Goal: Task Accomplishment & Management: Use online tool/utility

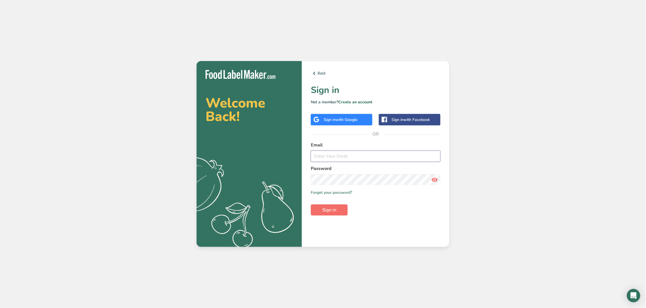
type input "[EMAIL_ADDRESS][DOMAIN_NAME]"
click at [342, 208] on button "Sign in" at bounding box center [329, 210] width 37 height 11
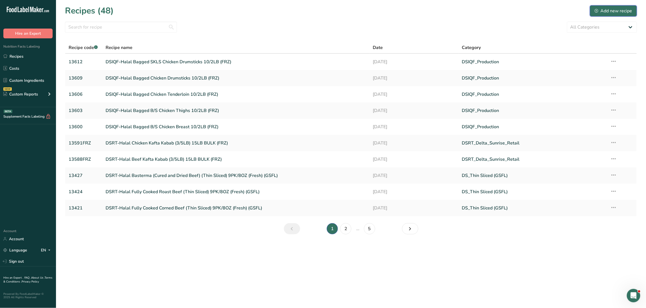
click at [614, 11] on div "Add new recipe" at bounding box center [614, 11] width 38 height 7
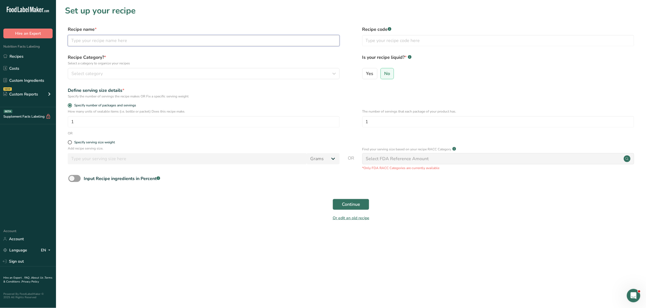
click at [134, 42] on input "text" at bounding box center [204, 40] width 272 height 11
paste input "DSIQF-Halal Bagged Chicken Party Wings"
click at [173, 40] on input "DSIQF-Halal Bagged Chicken Party Wings" at bounding box center [204, 40] width 272 height 11
paste input "10/2LB (FRZ)"
type input "DSIQF-Halal Bagged Chicken Party Wings 10/2LB (FRZ)"
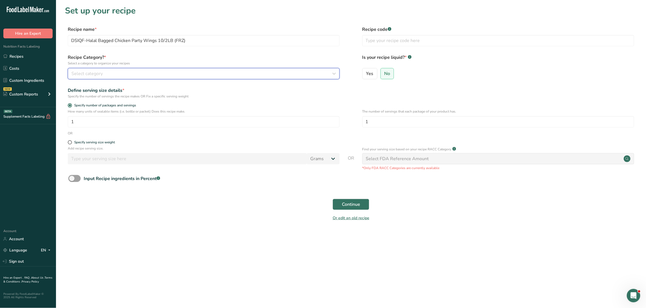
click at [110, 75] on div "Select category" at bounding box center [201, 73] width 261 height 7
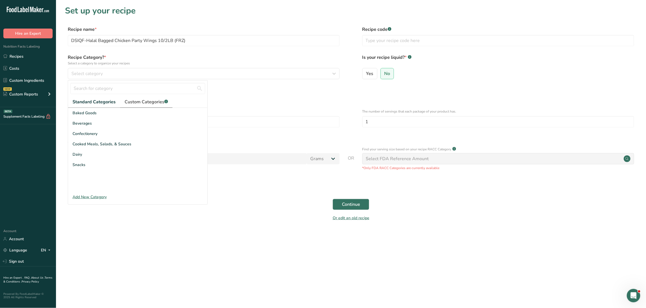
click at [147, 102] on span "Custom Categories .a-a{fill:#347362;}.b-a{fill:#fff;}" at bounding box center [146, 102] width 43 height 7
click at [102, 143] on span "DSIQF_Production" at bounding box center [89, 144] width 33 height 6
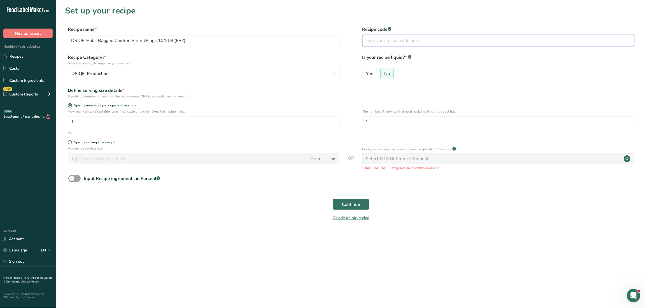
click at [388, 36] on input "text" at bounding box center [499, 40] width 272 height 11
type input "13615"
click at [351, 205] on span "Continue" at bounding box center [351, 204] width 18 height 7
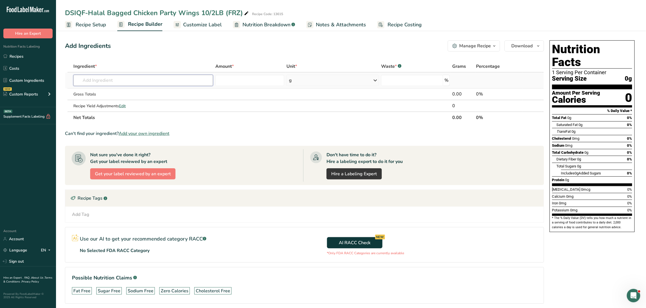
click at [97, 81] on input "text" at bounding box center [143, 80] width 140 height 11
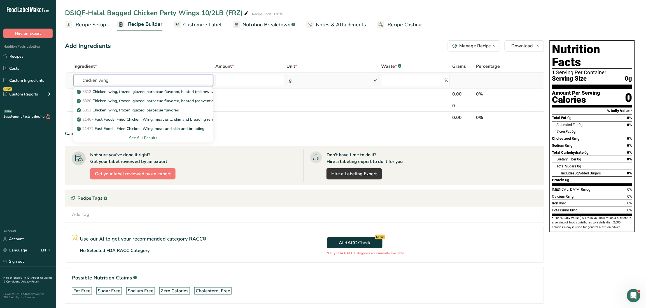
type input "chicken wing"
click at [135, 137] on div "See full Results" at bounding box center [143, 138] width 131 height 6
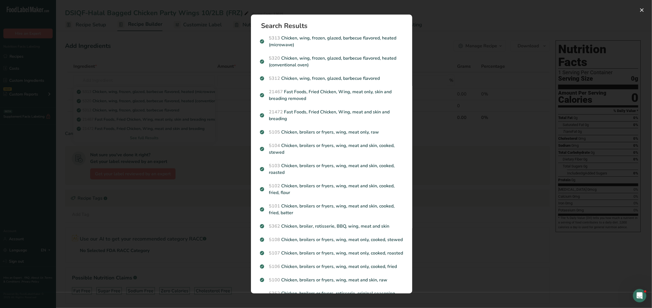
click at [460, 44] on div "Search results modal" at bounding box center [326, 154] width 652 height 308
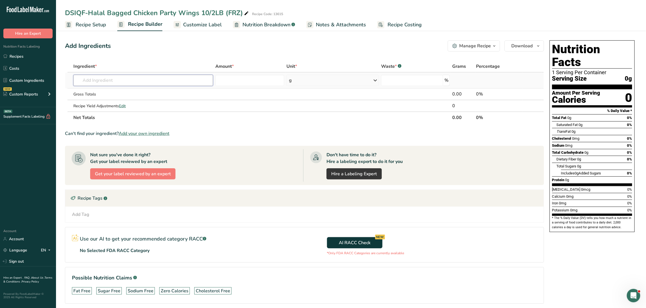
click at [127, 80] on input "text" at bounding box center [143, 80] width 140 height 11
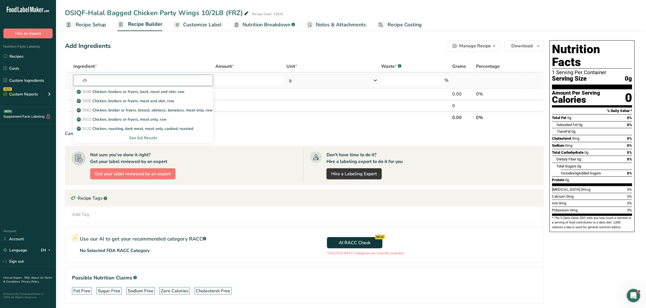
type input "c"
type input "party wing"
click at [150, 137] on div "See full Results" at bounding box center [143, 138] width 131 height 6
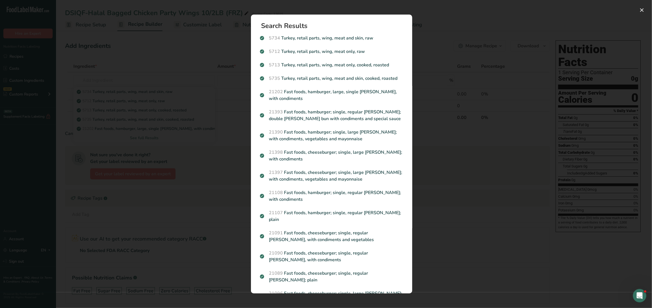
click at [460, 98] on div "Search results modal" at bounding box center [326, 154] width 652 height 308
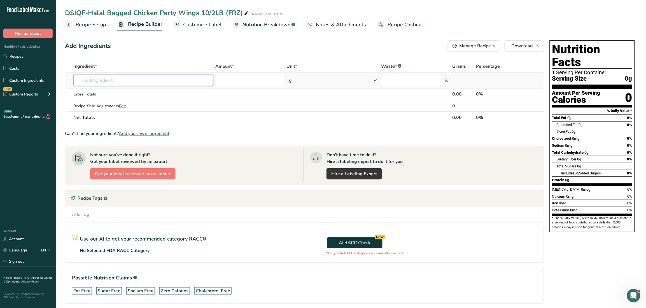
click at [112, 82] on input "text" at bounding box center [143, 80] width 140 height 11
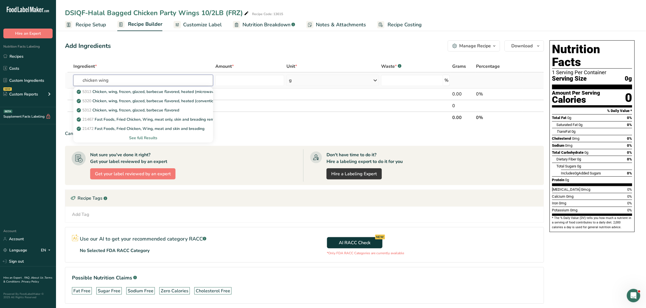
type input "chicken wing"
click at [145, 136] on div "See full Results" at bounding box center [143, 138] width 131 height 6
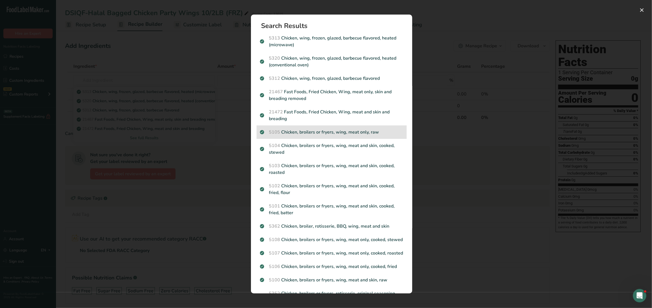
click at [393, 131] on p "5105 Chicken, broilers or fryers, wing, meat only, raw" at bounding box center [331, 132] width 143 height 7
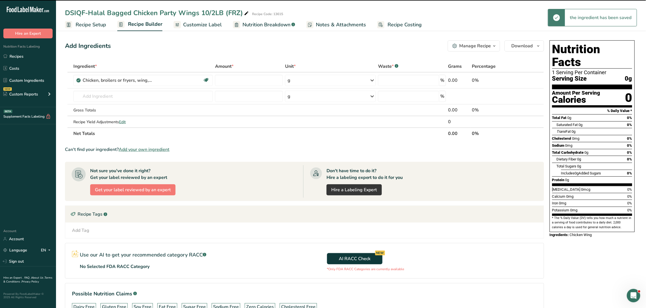
type input "0"
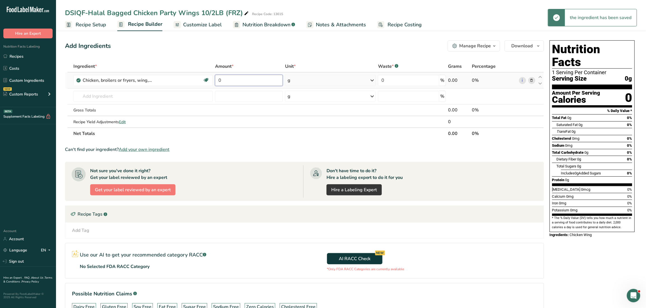
click at [228, 78] on input "0" at bounding box center [249, 80] width 68 height 11
type input "100"
click at [320, 79] on div "Ingredient * Amount * Unit * Waste * .a-a{fill:#347362;}.b-a{fill:#fff;} Grams …" at bounding box center [304, 100] width 479 height 79
click at [372, 81] on icon at bounding box center [372, 80] width 7 height 10
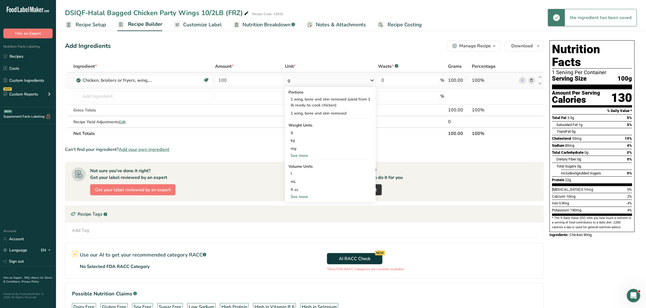
click at [305, 156] on div "See more" at bounding box center [331, 156] width 84 height 6
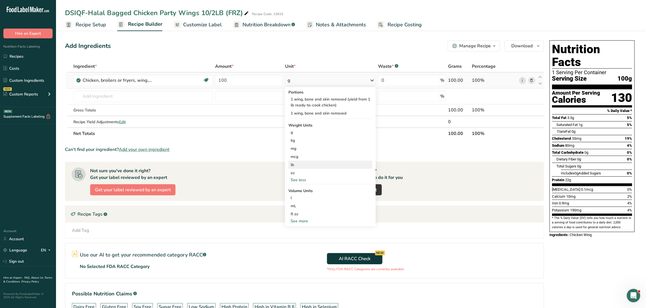
click at [296, 164] on div "lb" at bounding box center [331, 165] width 84 height 8
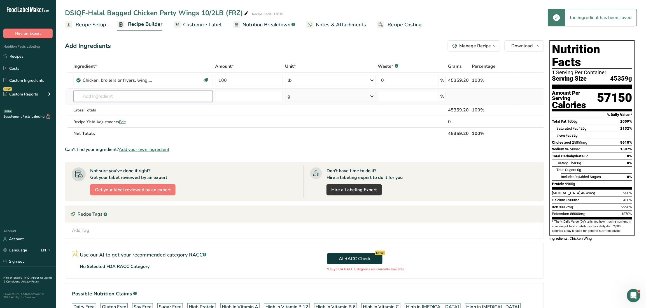
click at [117, 96] on input "text" at bounding box center [143, 96] width 140 height 11
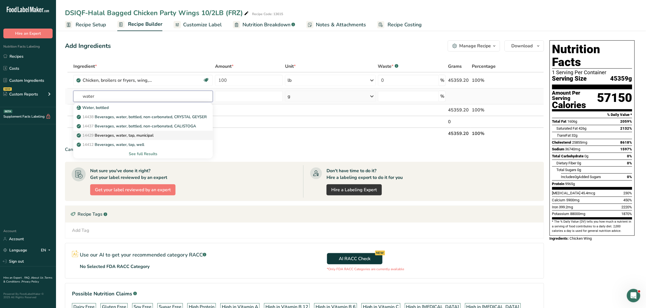
type input "water"
click at [143, 133] on p "14429 [GEOGRAPHIC_DATA], water, tap, municipal" at bounding box center [116, 136] width 76 height 6
type input "Beverages, water, tap, municipal"
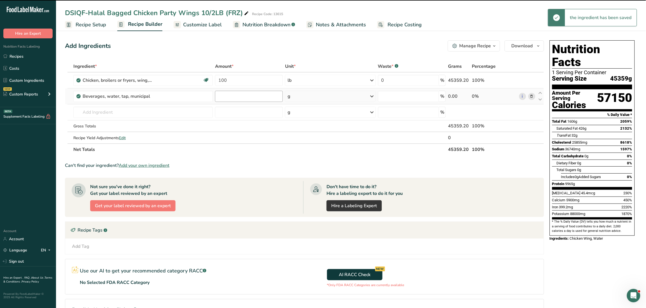
type input "0"
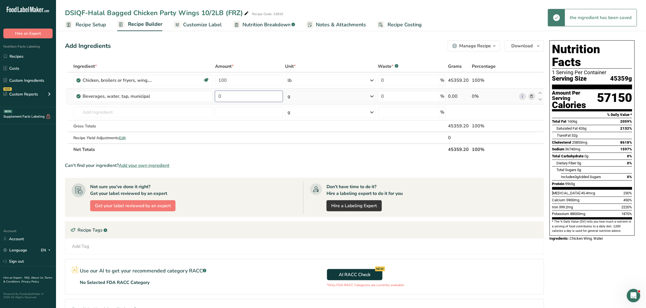
drag, startPoint x: 228, startPoint y: 97, endPoint x: 215, endPoint y: 97, distance: 12.9
click at [215, 97] on input "0" at bounding box center [249, 96] width 68 height 11
type input "15"
click at [340, 96] on div "g" at bounding box center [330, 96] width 91 height 11
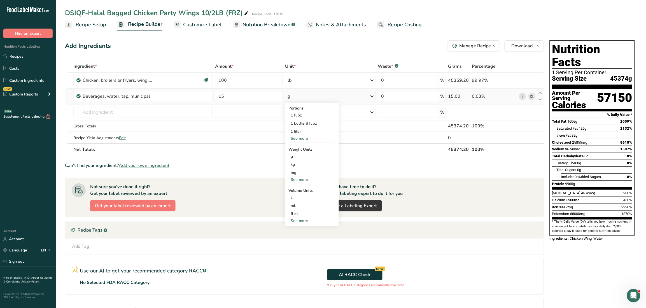
click at [296, 180] on div "See more" at bounding box center [312, 180] width 47 height 6
click at [292, 188] on div "lb" at bounding box center [312, 189] width 47 height 8
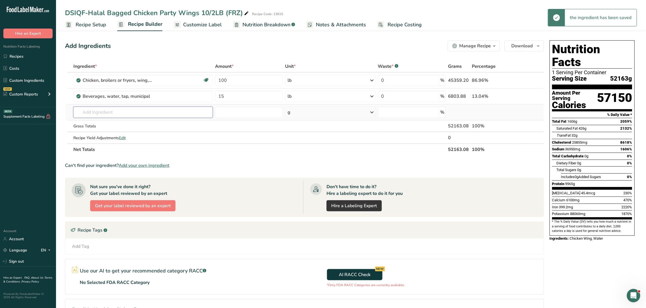
click at [124, 114] on input "text" at bounding box center [143, 112] width 140 height 11
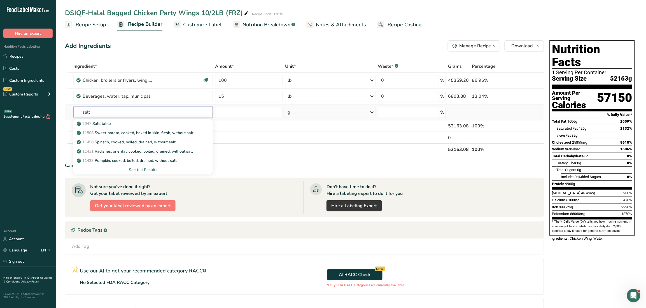
type input "salt"
click at [153, 170] on div "See full Results" at bounding box center [143, 170] width 131 height 6
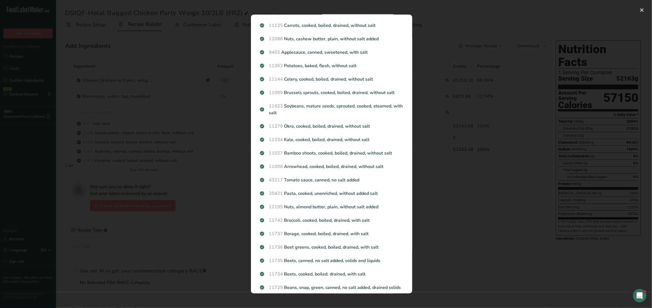
scroll to position [502, 0]
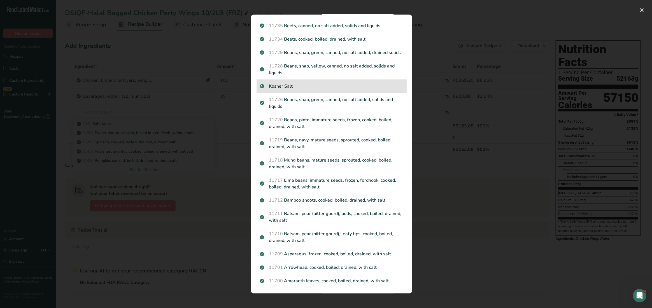
click at [372, 89] on p "Kosher Salt" at bounding box center [331, 86] width 143 height 7
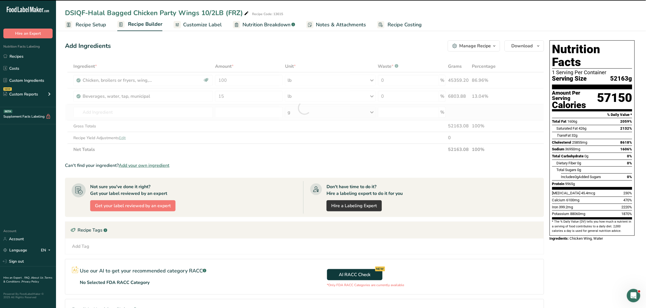
type input "0"
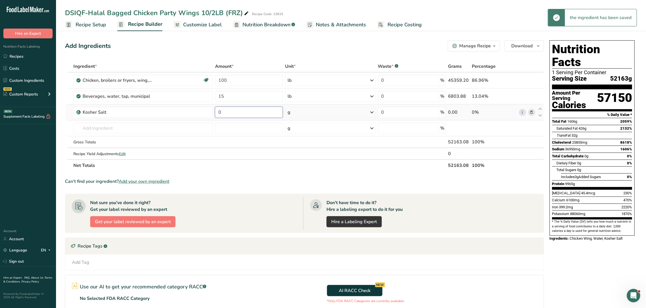
click at [253, 112] on input "0" at bounding box center [249, 112] width 68 height 11
type input "1"
click at [296, 117] on div "Ingredient * Amount * Unit * Waste * .a-a{fill:#347362;}.b-a{fill:#fff;} Grams …" at bounding box center [304, 116] width 479 height 111
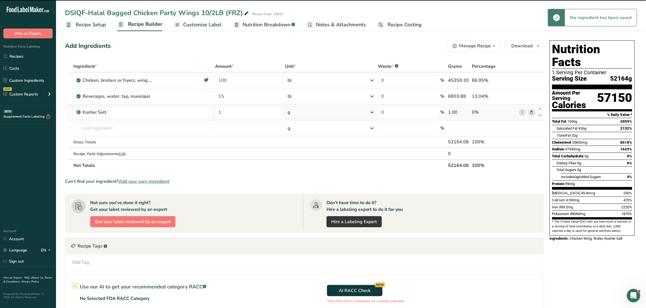
click at [294, 112] on div "g" at bounding box center [330, 112] width 91 height 11
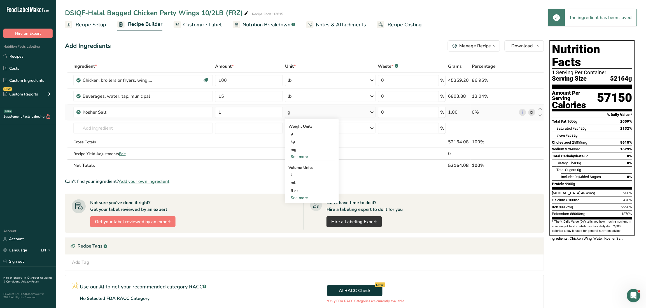
click at [296, 196] on div "See more" at bounding box center [312, 198] width 47 height 6
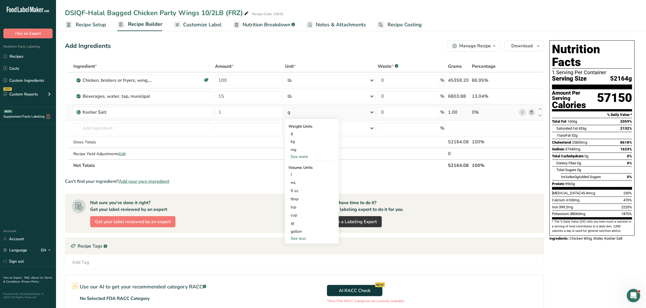
click at [302, 156] on div "See more" at bounding box center [312, 157] width 47 height 6
click at [301, 166] on div "lb" at bounding box center [312, 166] width 47 height 8
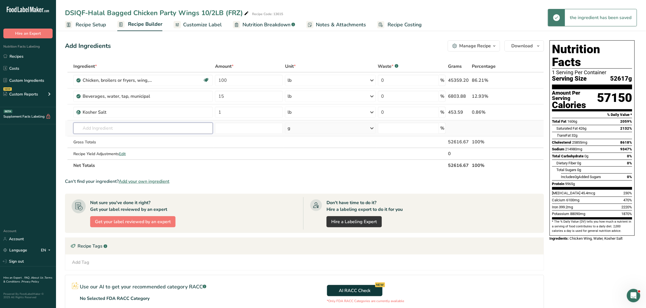
click at [115, 129] on input "text" at bounding box center [143, 128] width 140 height 11
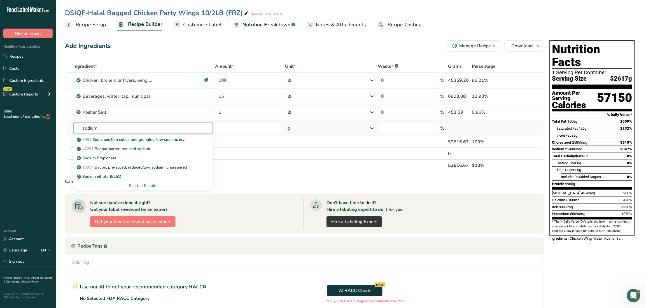
type input "sodium"
click at [145, 183] on div "See full Results" at bounding box center [143, 186] width 131 height 6
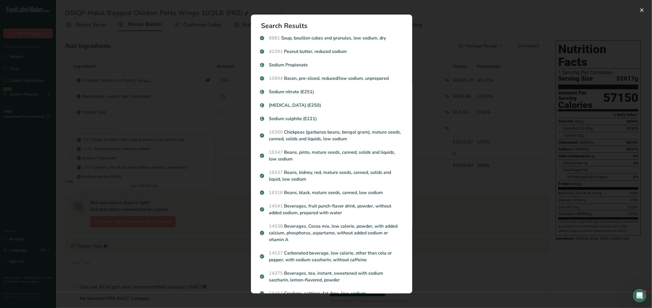
click at [148, 123] on div "Search results modal" at bounding box center [326, 154] width 652 height 308
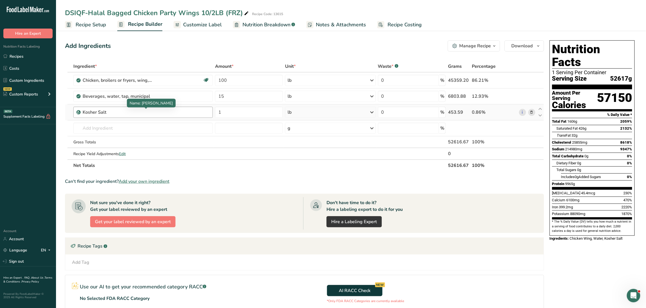
click at [136, 111] on div "Kosher Salt" at bounding box center [118, 112] width 70 height 7
click at [114, 127] on input "text" at bounding box center [143, 128] width 140 height 11
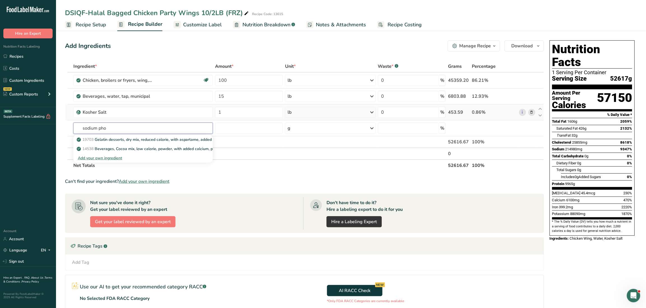
drag, startPoint x: 124, startPoint y: 126, endPoint x: 83, endPoint y: 119, distance: 40.6
click at [83, 119] on tbody "Chicken, broilers or fryers, wing, meat only, raw Dairy free Gluten free Soy fr…" at bounding box center [304, 116] width 479 height 87
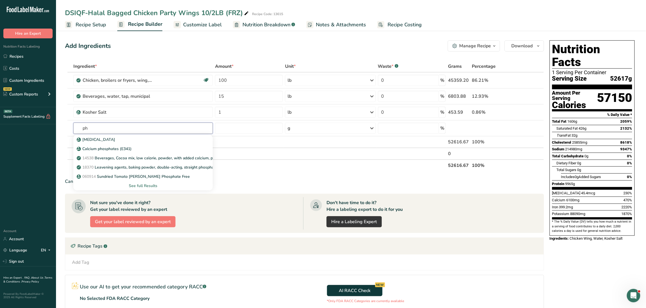
type input "p"
type input "sodium"
click at [148, 185] on div "See full Results" at bounding box center [143, 186] width 131 height 6
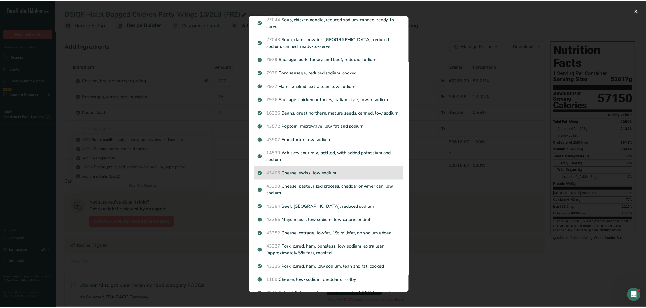
scroll to position [577, 0]
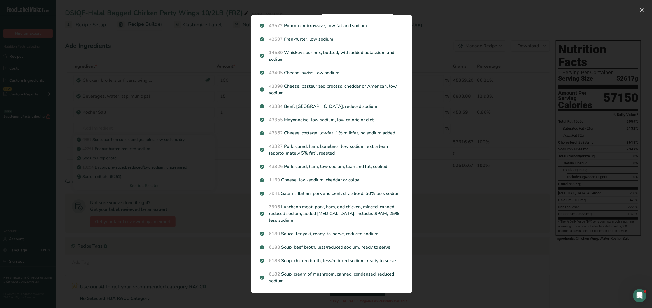
click at [454, 242] on div "Search results modal" at bounding box center [326, 154] width 652 height 308
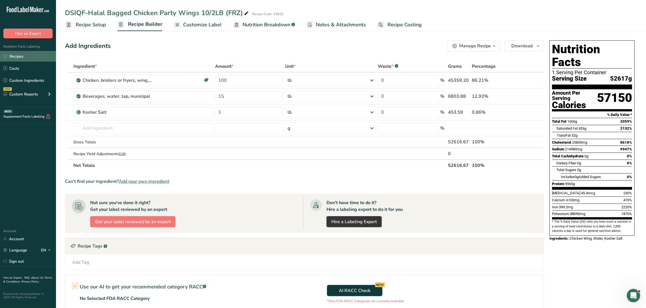
click at [19, 59] on link "Recipes" at bounding box center [28, 56] width 56 height 11
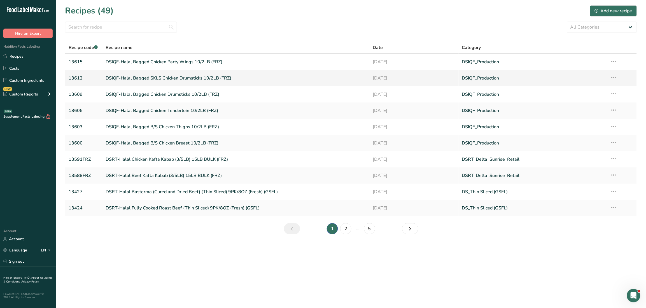
click at [184, 80] on link "DSIQF-Halal Bagged SKLS Chicken Drumsticks 10/2LB (FRZ)" at bounding box center [236, 78] width 261 height 12
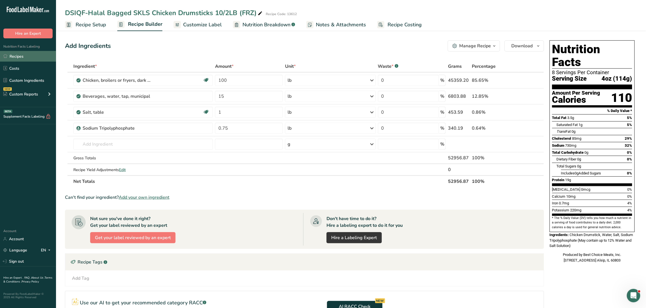
click at [35, 56] on link "Recipes" at bounding box center [28, 56] width 56 height 11
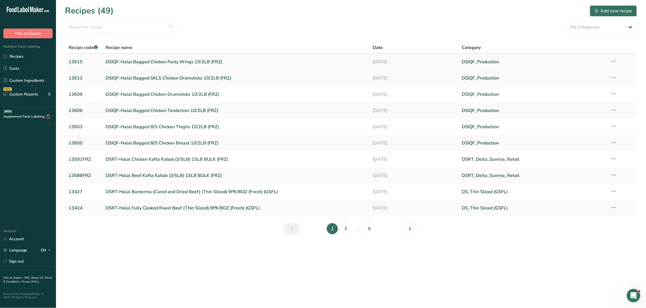
click at [159, 60] on link "DSIQF-Halal Bagged Chicken Party Wings 10/2LB (FRZ)" at bounding box center [236, 62] width 261 height 12
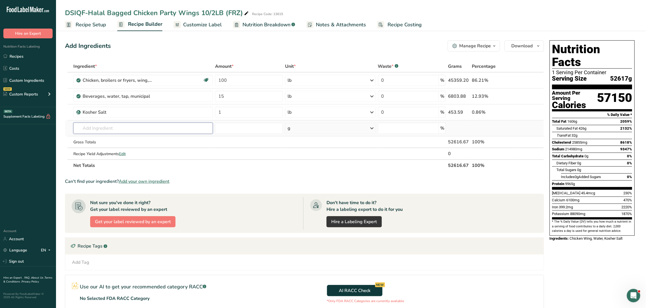
click at [114, 128] on input "text" at bounding box center [143, 128] width 140 height 11
type input "0710069"
click at [130, 142] on p "0710069 Sodium Tripolyphosphate" at bounding box center [111, 140] width 67 height 6
type input "Sodium Tripolyphosphate"
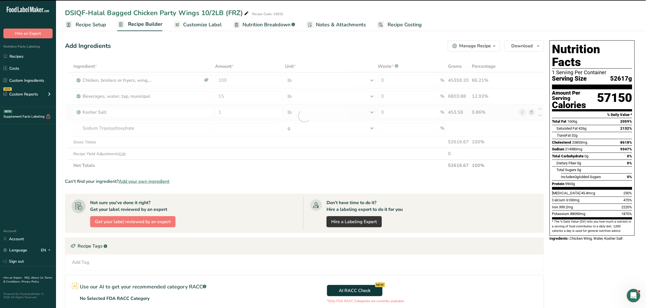
type input "0"
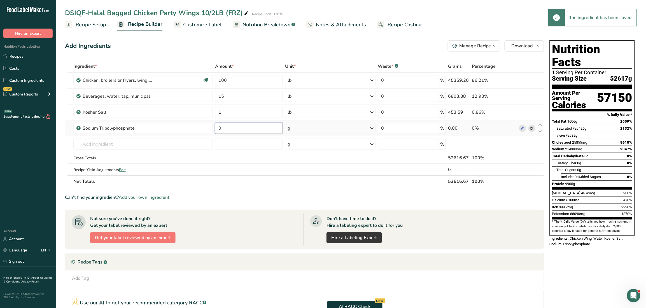
click at [231, 128] on input "0" at bounding box center [249, 128] width 68 height 11
type input "0.75"
click at [324, 125] on div "Ingredient * Amount * Unit * Waste * .a-a{fill:#347362;}.b-a{fill:#fff;} Grams …" at bounding box center [304, 124] width 479 height 127
click at [333, 131] on div "g" at bounding box center [330, 128] width 91 height 11
click at [305, 170] on div "See more" at bounding box center [312, 173] width 47 height 6
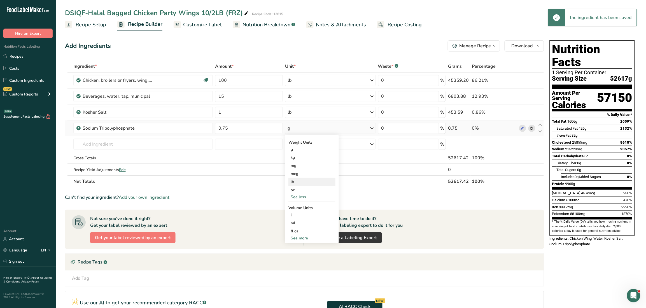
click at [300, 183] on div "lb" at bounding box center [312, 182] width 47 height 8
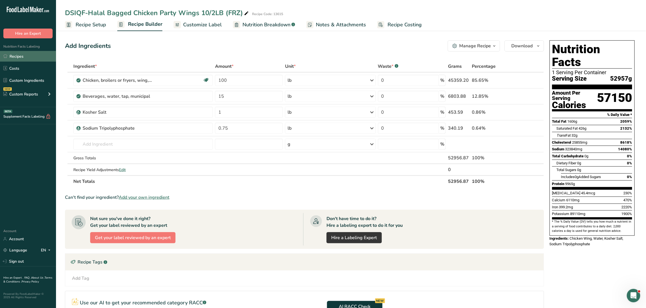
click at [36, 55] on link "Recipes" at bounding box center [28, 56] width 56 height 11
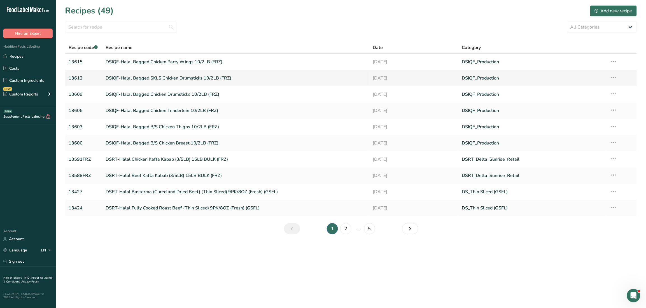
click at [158, 77] on link "DSIQF-Halal Bagged SKLS Chicken Drumsticks 10/2LB (FRZ)" at bounding box center [236, 78] width 261 height 12
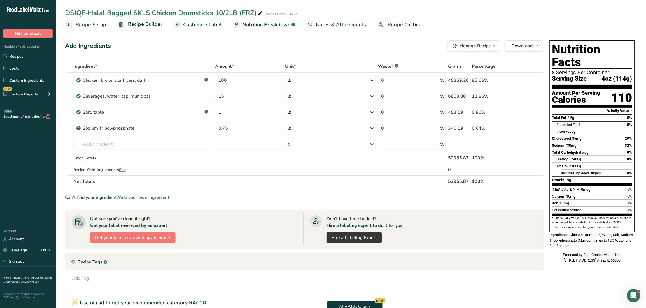
click at [99, 25] on span "Recipe Setup" at bounding box center [91, 25] width 31 height 8
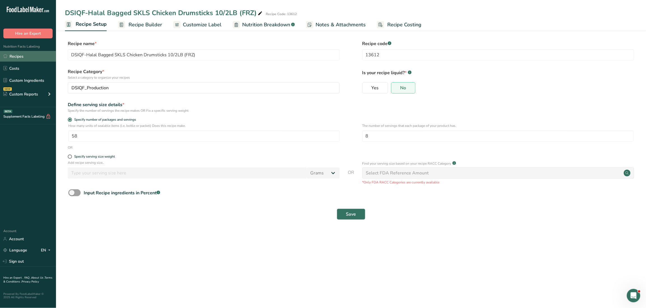
click at [15, 56] on link "Recipes" at bounding box center [28, 56] width 56 height 11
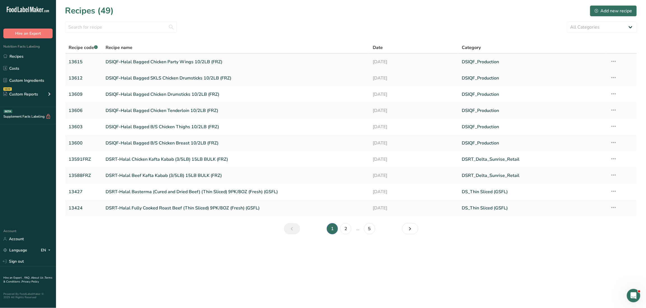
click at [194, 59] on link "DSIQF-Halal Bagged Chicken Party Wings 10/2LB (FRZ)" at bounding box center [236, 62] width 261 height 12
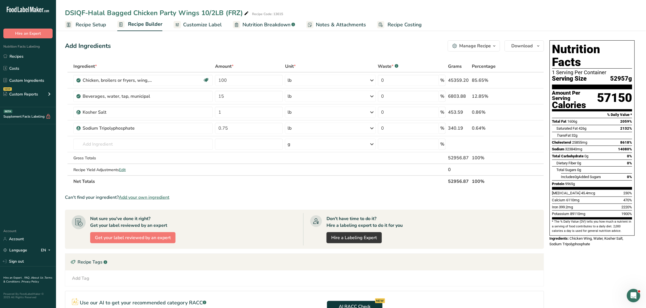
click at [100, 17] on div "DSIQF-Halal Bagged Chicken Party Wings 10/2LB (FRZ)" at bounding box center [157, 13] width 185 height 10
click at [101, 25] on span "Recipe Setup" at bounding box center [91, 25] width 31 height 8
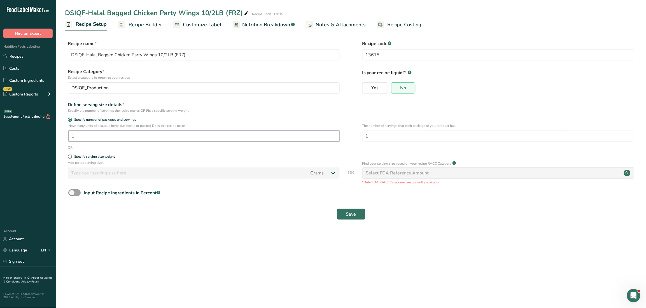
drag, startPoint x: 102, startPoint y: 131, endPoint x: 68, endPoint y: 126, distance: 34.2
click at [68, 128] on div "How many units of sealable items (i.e. bottle or packet) Does this recipe make.…" at bounding box center [351, 134] width 572 height 22
type input "58"
type input "8"
click at [352, 214] on span "Save" at bounding box center [351, 214] width 10 height 7
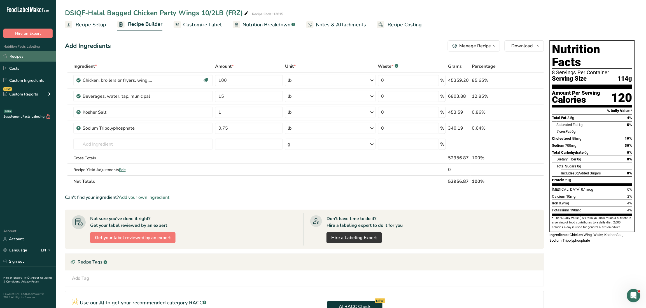
click at [27, 55] on link "Recipes" at bounding box center [28, 56] width 56 height 11
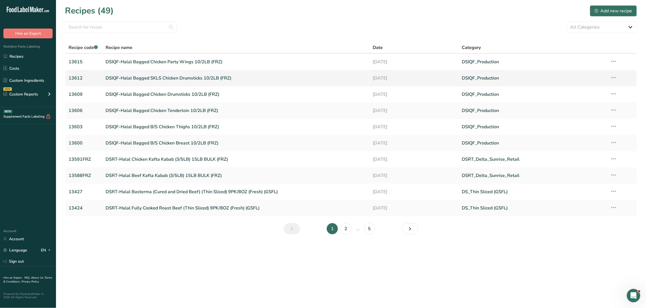
click at [194, 79] on link "DSIQF-Halal Bagged SKLS Chicken Drumsticks 10/2LB (FRZ)" at bounding box center [236, 78] width 261 height 12
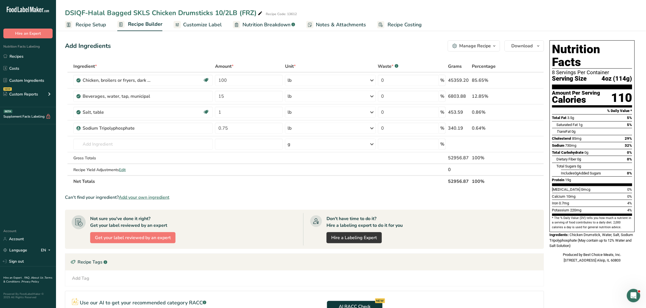
click at [321, 29] on link "Notes & Attachments" at bounding box center [337, 24] width 60 height 13
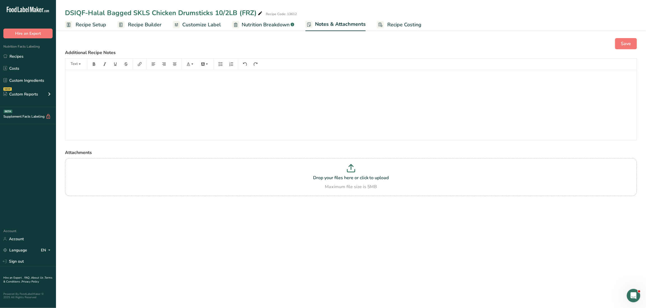
click at [268, 28] on span "Nutrition Breakdown" at bounding box center [266, 25] width 48 height 8
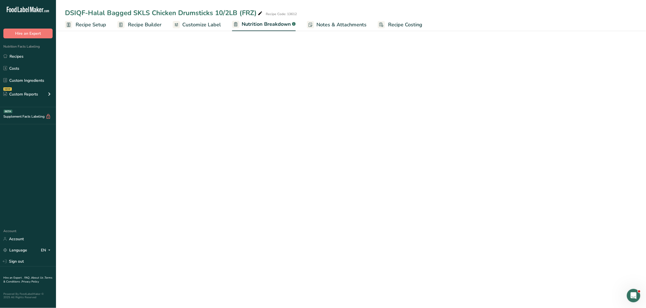
select select "Calories"
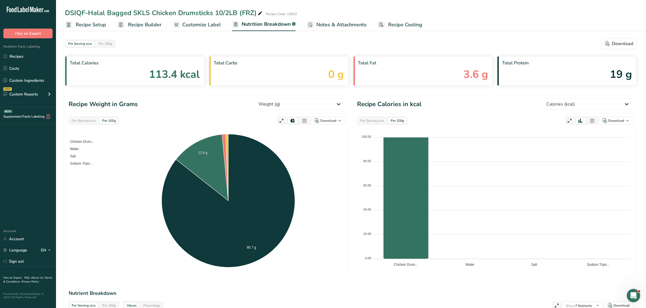
click at [195, 27] on span "Customize Label" at bounding box center [201, 25] width 39 height 8
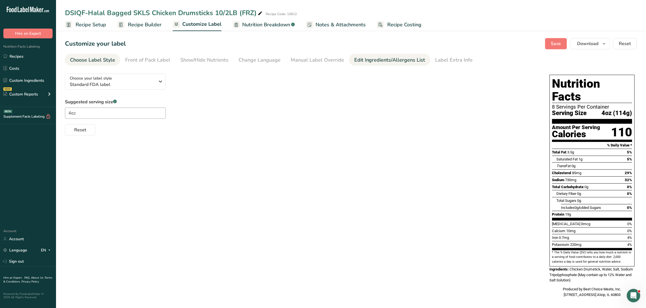
click at [381, 61] on div "Edit Ingredients/Allergens List" at bounding box center [389, 60] width 71 height 8
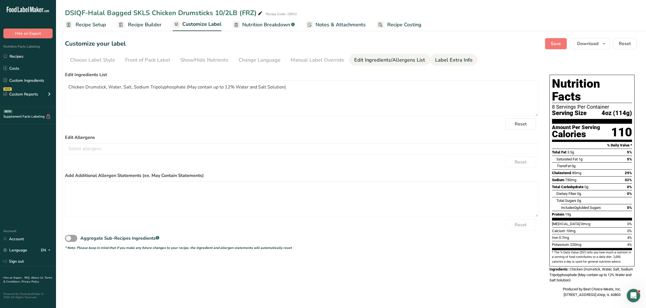
click at [461, 61] on div "Label Extra Info" at bounding box center [454, 60] width 37 height 8
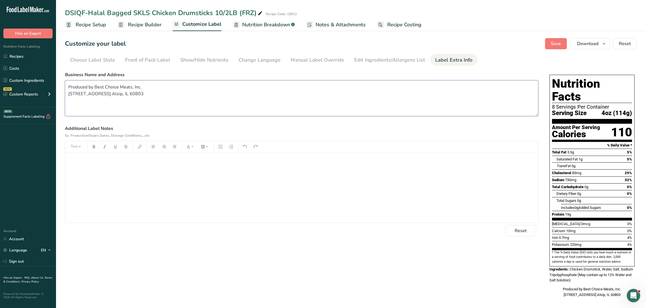
drag, startPoint x: 187, startPoint y: 98, endPoint x: 68, endPoint y: 86, distance: 120.5
click at [68, 86] on textarea "Produced by Best Choice Meats, Inc. [STREET_ADDRESS] Alsip, IL 60803" at bounding box center [302, 98] width 474 height 36
click at [18, 56] on link "Recipes" at bounding box center [28, 56] width 56 height 11
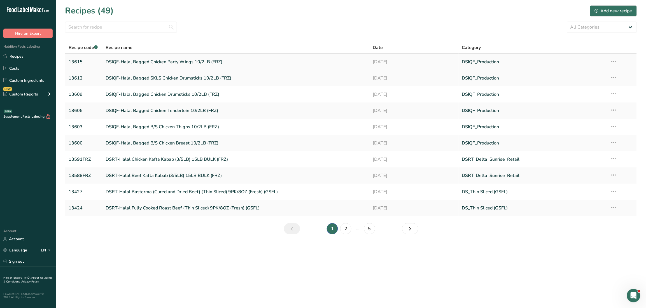
click at [175, 60] on link "DSIQF-Halal Bagged Chicken Party Wings 10/2LB (FRZ)" at bounding box center [236, 62] width 261 height 12
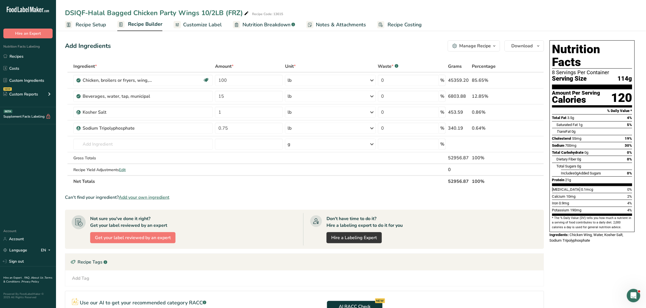
click at [150, 25] on span "Recipe Builder" at bounding box center [145, 24] width 34 height 8
click at [207, 27] on span "Customize Label" at bounding box center [202, 25] width 39 height 8
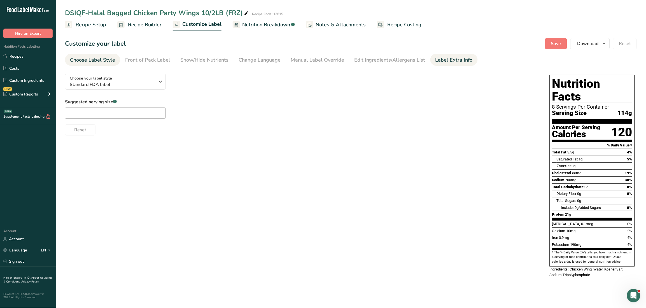
click at [454, 59] on div "Label Extra Info" at bounding box center [454, 60] width 37 height 8
click at [117, 89] on textarea at bounding box center [302, 98] width 474 height 36
paste textarea "Produced by Best Choice Meats, Inc. [STREET_ADDRESS] Alsip, IL 60803"
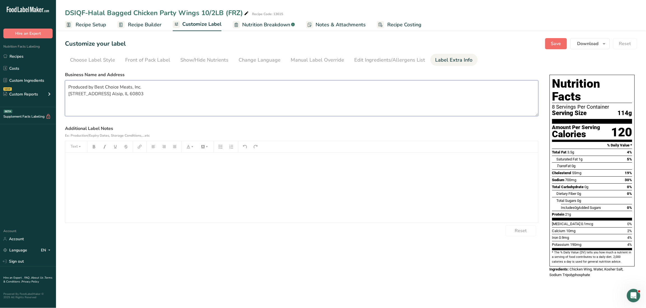
type textarea "Produced by Best Choice Meats, Inc. [STREET_ADDRESS] Alsip, IL 60803"
click at [555, 39] on button "Save" at bounding box center [557, 43] width 22 height 11
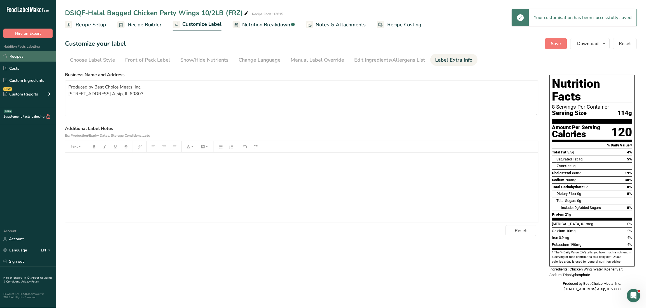
click at [25, 59] on link "Recipes" at bounding box center [28, 56] width 56 height 11
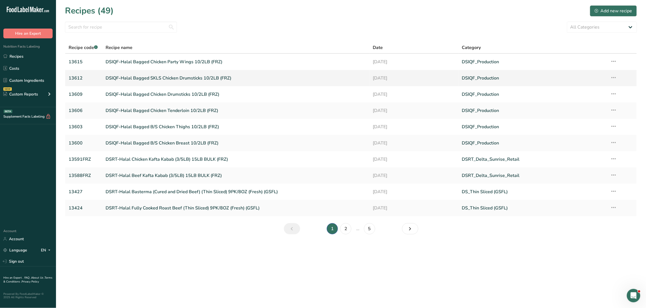
click at [197, 75] on link "DSIQF-Halal Bagged SKLS Chicken Drumsticks 10/2LB (FRZ)" at bounding box center [236, 78] width 261 height 12
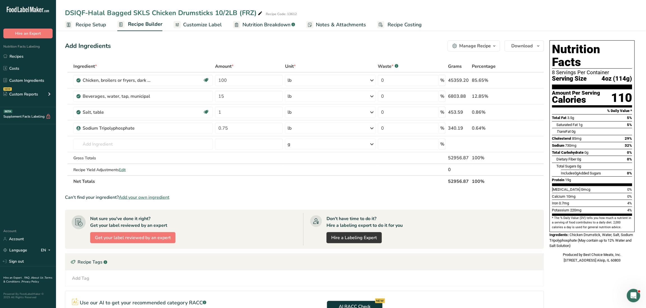
click at [201, 23] on span "Customize Label" at bounding box center [202, 25] width 39 height 8
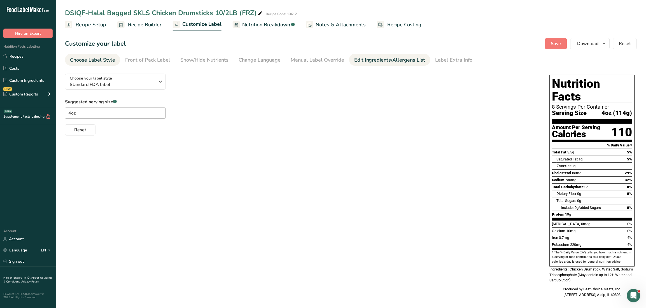
click at [379, 55] on link "Edit Ingredients/Allergens List" at bounding box center [389, 60] width 71 height 13
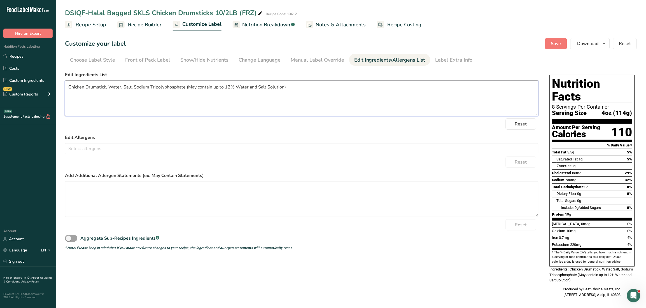
drag, startPoint x: 308, startPoint y: 88, endPoint x: 67, endPoint y: 89, distance: 240.7
click at [67, 89] on textarea "Chicken Drumstick, Water, Salt, Sodium Tripolyphosphate (May contain up to 12% …" at bounding box center [302, 98] width 474 height 36
click at [33, 54] on link "Recipes" at bounding box center [28, 56] width 56 height 11
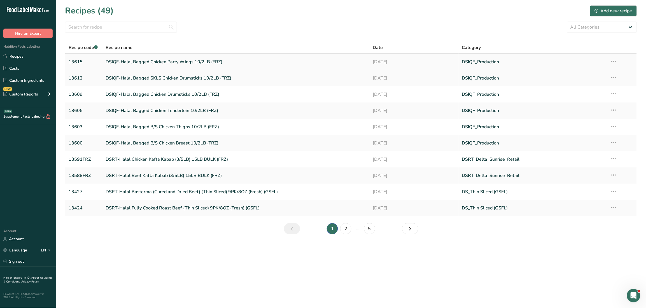
click at [196, 62] on link "DSIQF-Halal Bagged Chicken Party Wings 10/2LB (FRZ)" at bounding box center [236, 62] width 261 height 12
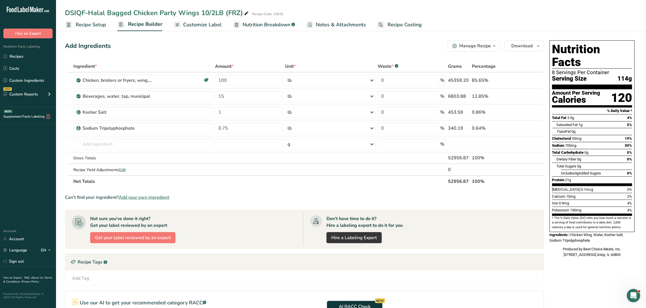
click at [194, 25] on span "Customize Label" at bounding box center [202, 25] width 39 height 8
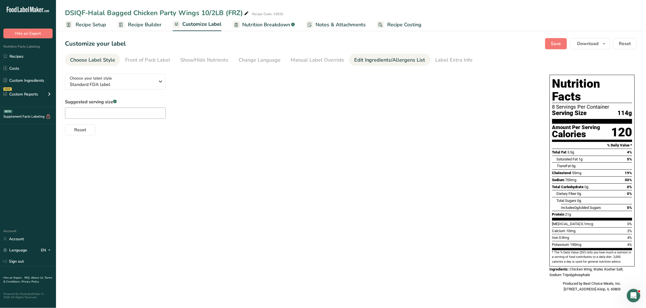
click at [385, 58] on div "Edit Ingredients/Allergens List" at bounding box center [389, 60] width 71 height 8
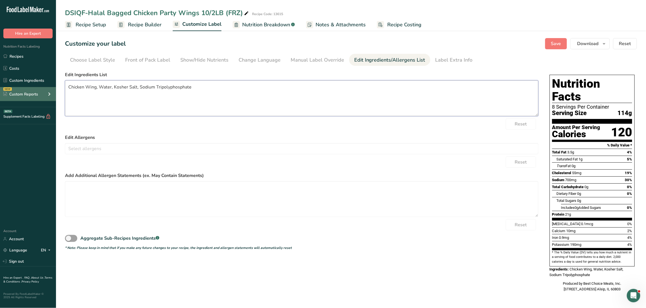
drag, startPoint x: 239, startPoint y: 87, endPoint x: 21, endPoint y: 93, distance: 217.8
click at [21, 93] on div ".a-20{fill:#fff;} Hire an Expert Nutrition Facts Labeling Recipes Costs Custom …" at bounding box center [323, 154] width 646 height 308
paste textarea "Drumstick, Water, Salt, Sodium Tripolyphosphate (May contain up to 12% Water an…"
click at [105, 87] on textarea "Chicken Drumstick, Water, Salt, Sodium Tripolyphosphate (May contain up to 12% …" at bounding box center [302, 98] width 474 height 36
type textarea "Chicken Wings, Water, Salt, Sodium Tripolyphosphate (May contain up to 12% Wate…"
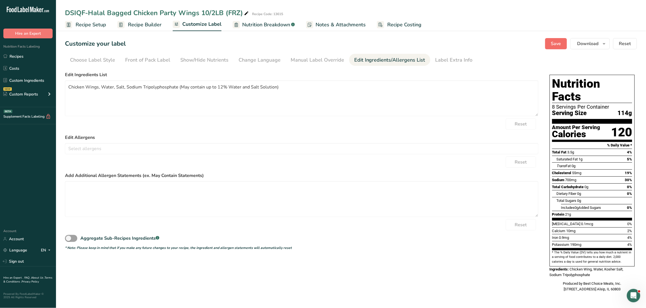
drag, startPoint x: 542, startPoint y: 44, endPoint x: 556, endPoint y: 44, distance: 14.0
click at [548, 44] on div "Customize your label Save Download Choose what to show on your downloaded label…" at bounding box center [351, 43] width 572 height 11
click at [557, 44] on span "Save" at bounding box center [556, 43] width 10 height 7
click at [158, 62] on div "Front of Pack Label" at bounding box center [147, 60] width 45 height 8
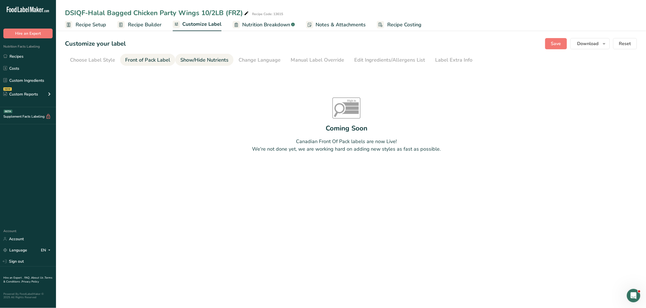
click at [205, 58] on div "Show/Hide Nutrients" at bounding box center [204, 60] width 48 height 8
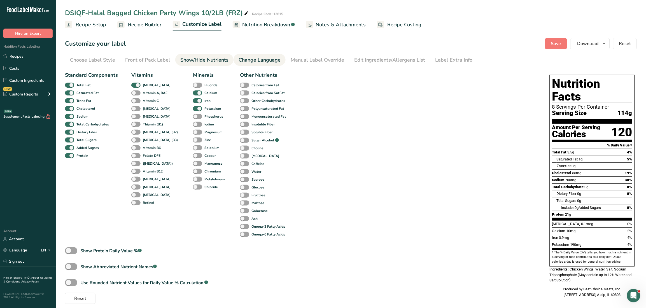
click at [256, 60] on div "Change Language" at bounding box center [260, 60] width 42 height 8
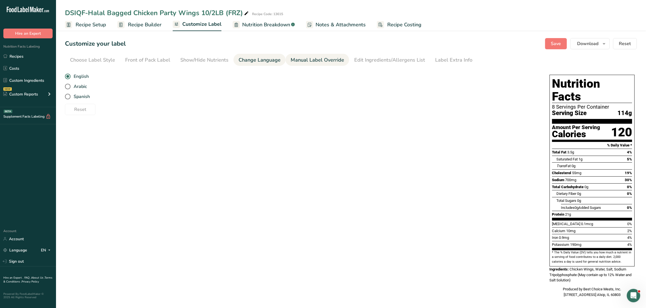
click at [324, 64] on link "Manual Label Override" at bounding box center [318, 60] width 54 height 13
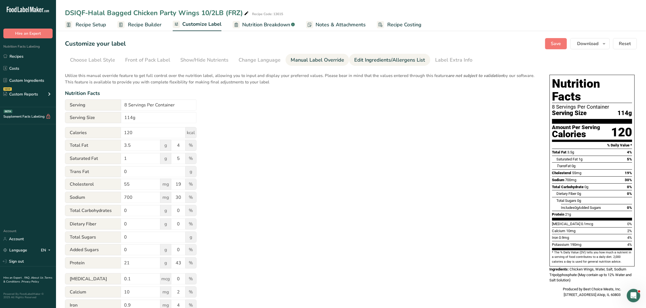
click at [386, 58] on div "Edit Ingredients/Allergens List" at bounding box center [389, 60] width 71 height 8
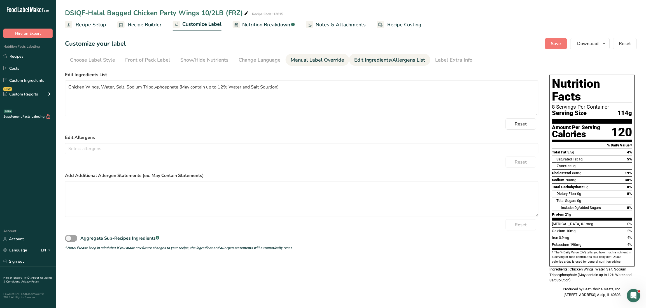
click at [304, 58] on div "Manual Label Override" at bounding box center [318, 60] width 54 height 8
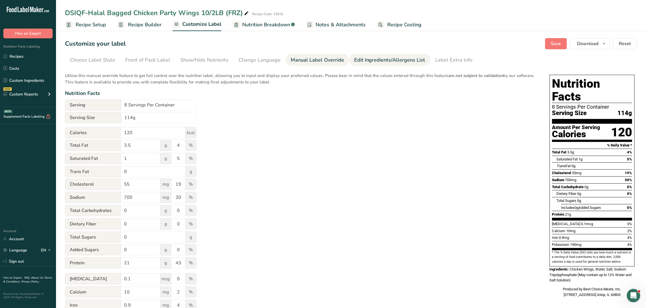
click at [362, 58] on div "Edit Ingredients/Allergens List" at bounding box center [389, 60] width 71 height 8
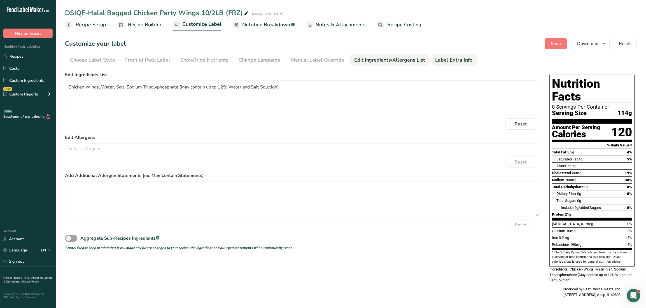
click at [441, 58] on div "Label Extra Info" at bounding box center [454, 60] width 37 height 8
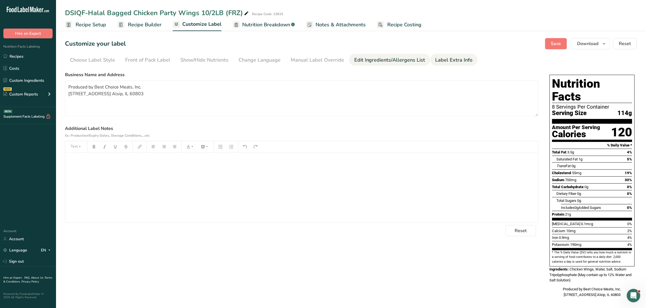
click at [388, 63] on div "Edit Ingredients/Allergens List" at bounding box center [389, 60] width 71 height 8
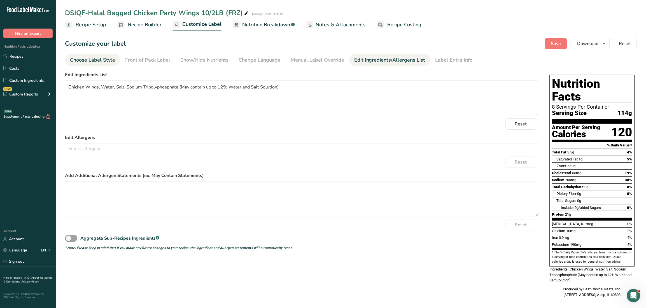
click at [104, 61] on div "Choose Label Style" at bounding box center [92, 60] width 45 height 8
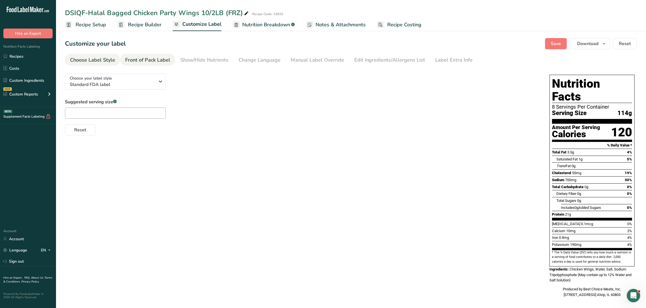
click at [162, 60] on div "Front of Pack Label" at bounding box center [147, 60] width 45 height 8
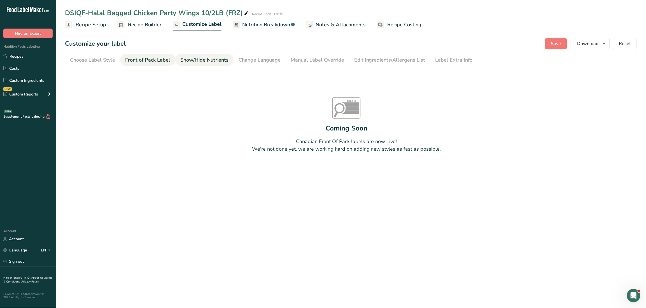
click at [191, 60] on div "Show/Hide Nutrients" at bounding box center [204, 60] width 48 height 8
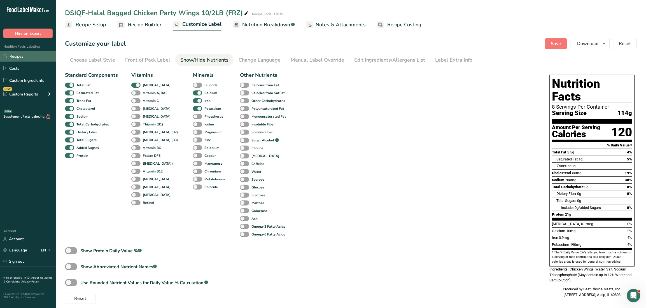
click at [23, 59] on link "Recipes" at bounding box center [28, 56] width 56 height 11
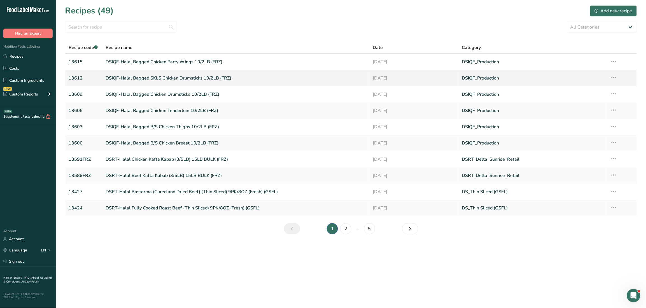
click at [135, 75] on link "DSIQF-Halal Bagged SKLS Chicken Drumsticks 10/2LB (FRZ)" at bounding box center [236, 78] width 261 height 12
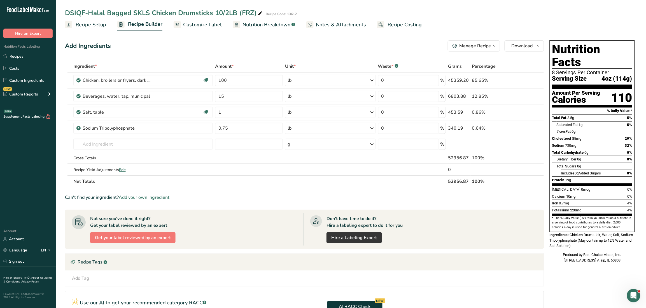
click at [93, 27] on span "Recipe Setup" at bounding box center [91, 25] width 31 height 8
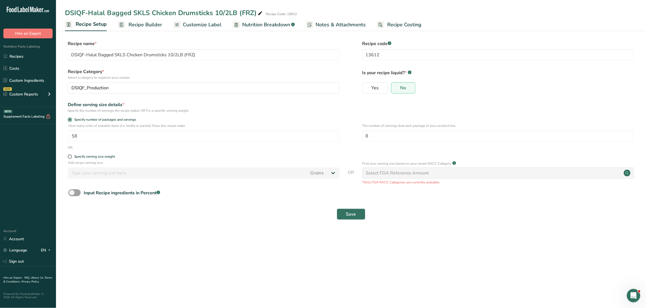
click at [147, 25] on span "Recipe Builder" at bounding box center [146, 25] width 34 height 8
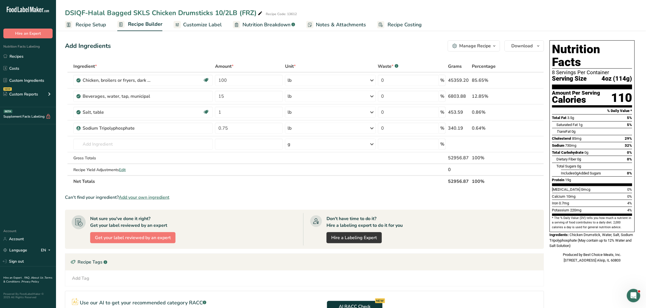
click at [200, 21] on span "Customize Label" at bounding box center [202, 25] width 39 height 8
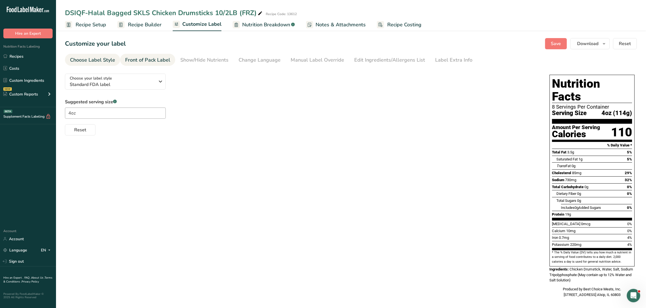
click at [140, 59] on div "Front of Pack Label" at bounding box center [147, 60] width 45 height 8
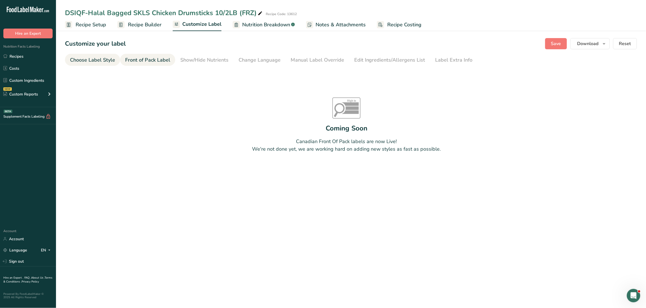
click at [105, 59] on div "Choose Label Style" at bounding box center [92, 60] width 45 height 8
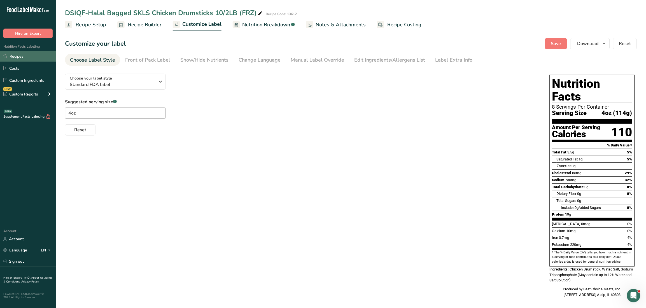
click at [15, 57] on link "Recipes" at bounding box center [28, 56] width 56 height 11
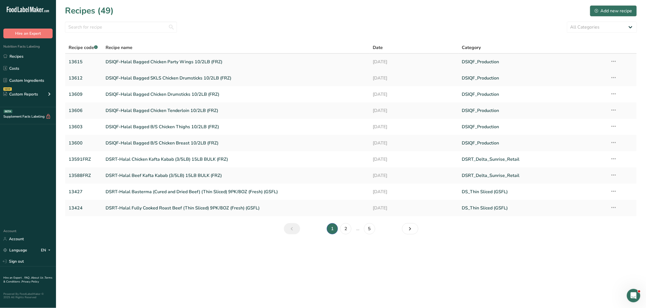
click at [197, 61] on link "DSIQF-Halal Bagged Chicken Party Wings 10/2LB (FRZ)" at bounding box center [236, 62] width 261 height 12
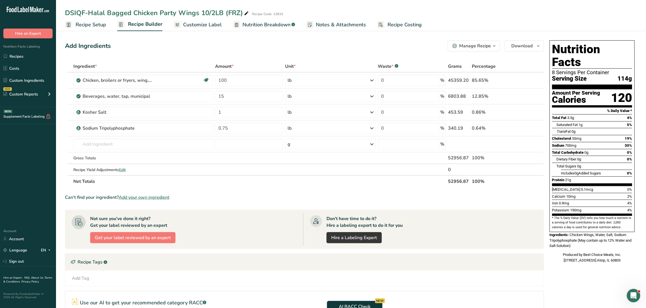
click at [92, 26] on span "Recipe Setup" at bounding box center [91, 25] width 31 height 8
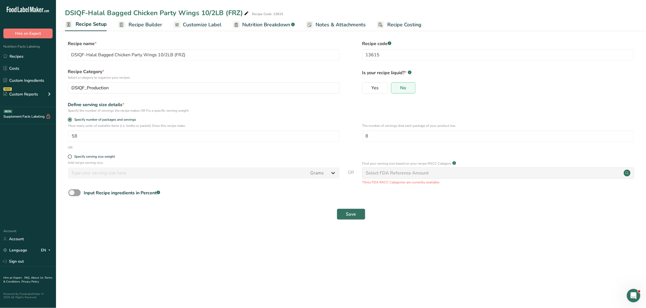
click at [197, 23] on span "Customize Label" at bounding box center [202, 25] width 39 height 8
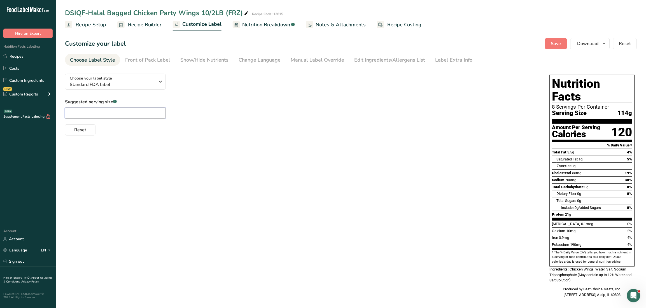
click at [98, 111] on input "text" at bounding box center [115, 113] width 101 height 11
type input "4oz"
click at [558, 45] on span "Save" at bounding box center [556, 43] width 10 height 7
click at [560, 45] on span "Save" at bounding box center [556, 43] width 10 height 7
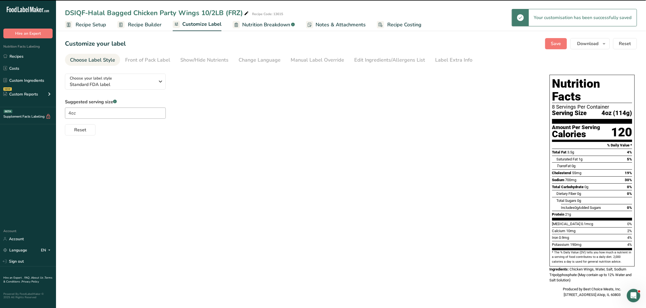
click at [503, 137] on div "Choose your label style Standard FDA label USA (FDA) Standard FDA label Tabular…" at bounding box center [351, 186] width 572 height 234
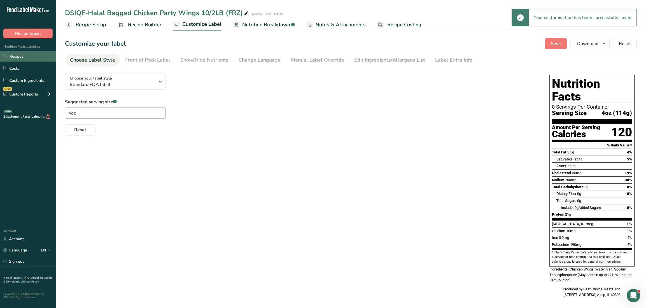
click at [24, 57] on link "Recipes" at bounding box center [28, 56] width 56 height 11
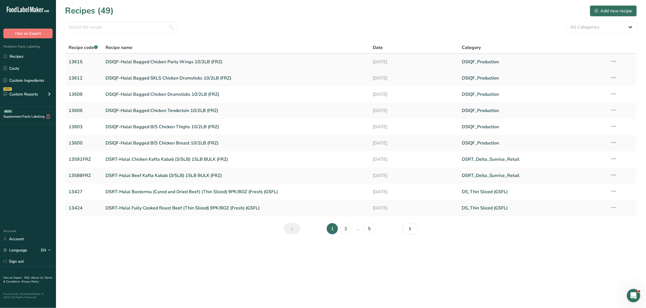
click at [190, 60] on link "DSIQF-Halal Bagged Chicken Party Wings 10/2LB (FRZ)" at bounding box center [236, 62] width 261 height 12
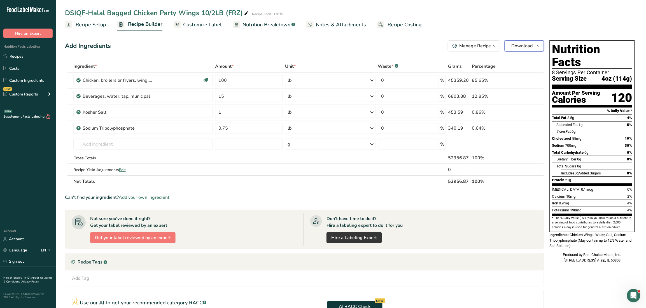
click at [537, 46] on icon "button" at bounding box center [539, 46] width 4 height 7
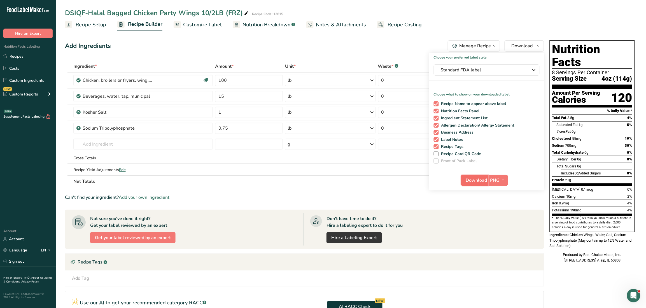
click at [475, 181] on span "Download" at bounding box center [476, 180] width 21 height 7
